Goal: Find specific page/section: Find specific page/section

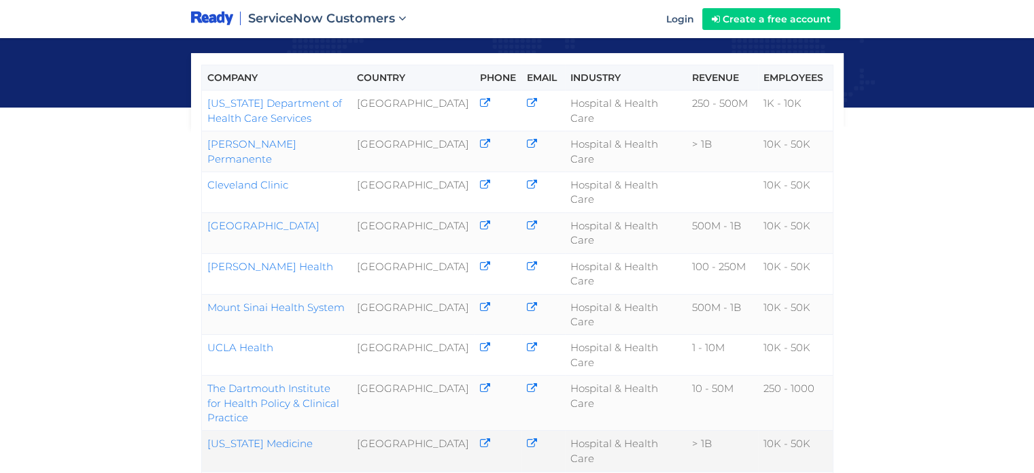
scroll to position [204, 0]
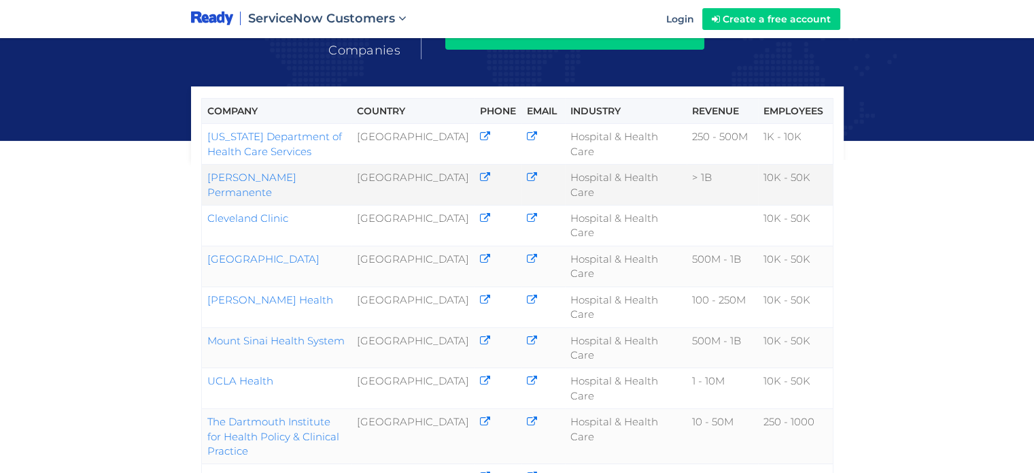
drag, startPoint x: 318, startPoint y: 173, endPoint x: 207, endPoint y: 173, distance: 111.5
click at [207, 173] on td "Kaiser Permanente" at bounding box center [276, 185] width 150 height 41
